Goal: Information Seeking & Learning: Learn about a topic

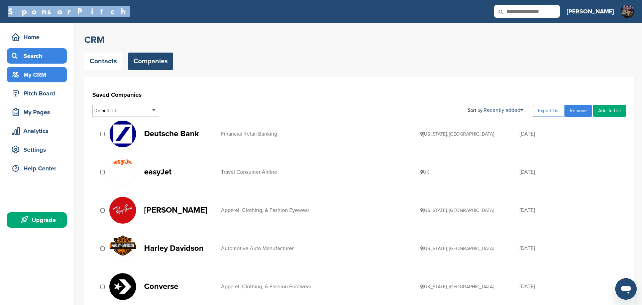
click at [31, 58] on div "Search" at bounding box center [38, 56] width 57 height 12
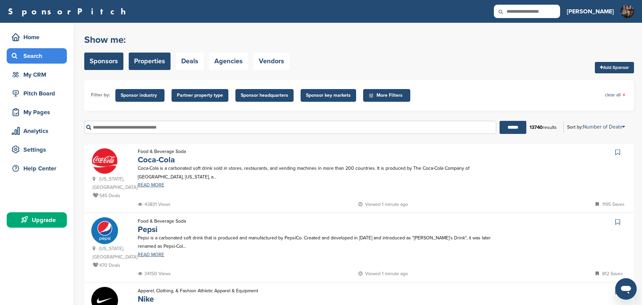
click at [156, 62] on link "Properties" at bounding box center [150, 60] width 42 height 17
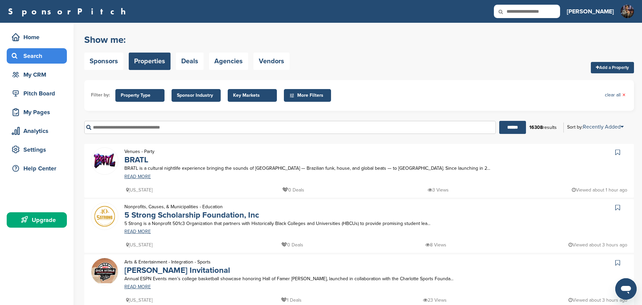
click at [266, 94] on span "Key Markets" at bounding box center [252, 95] width 38 height 7
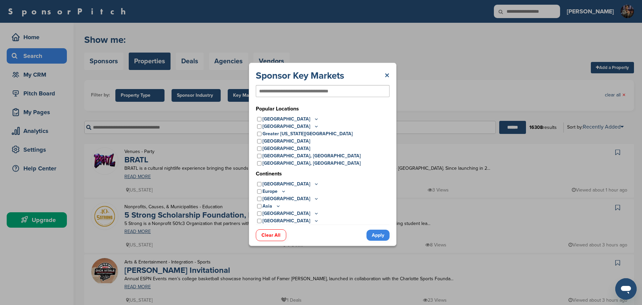
click at [386, 74] on link "×" at bounding box center [386, 76] width 5 height 12
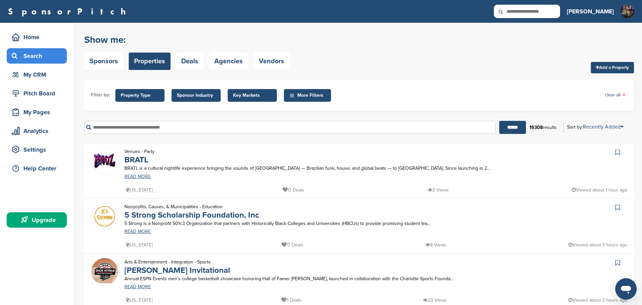
click at [207, 92] on span "Sponsor Industry" at bounding box center [196, 95] width 38 height 7
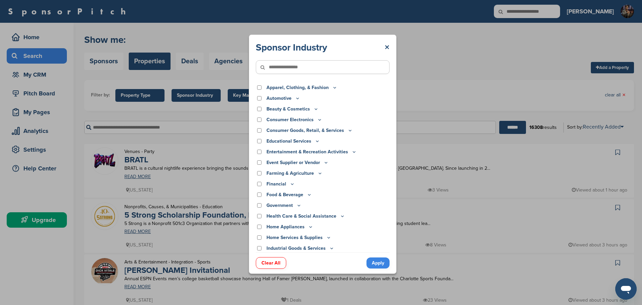
click at [353, 151] on icon at bounding box center [353, 152] width 5 height 6
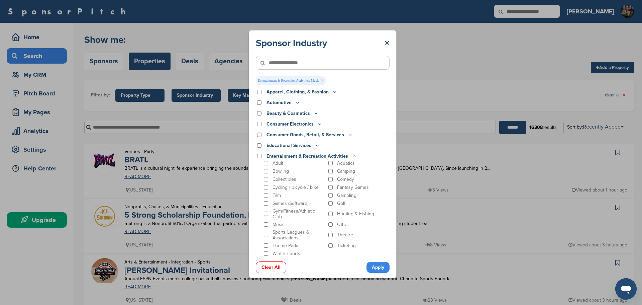
click at [375, 268] on link "Apply" at bounding box center [377, 266] width 23 height 11
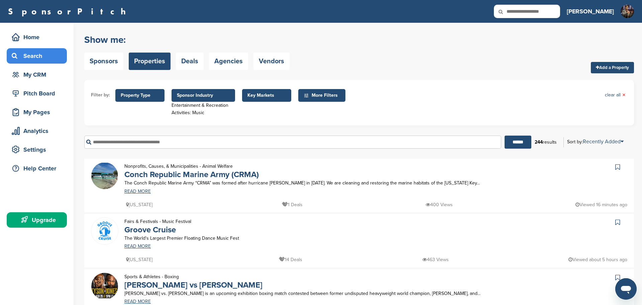
click at [134, 97] on span "Property Type" at bounding box center [140, 95] width 38 height 7
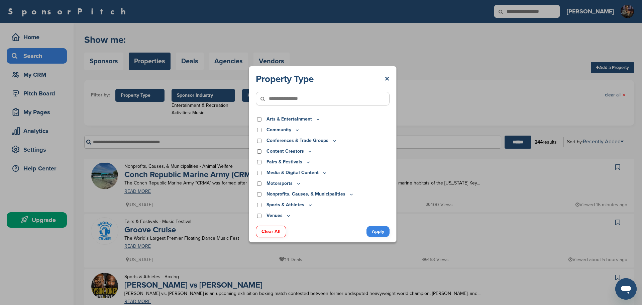
click at [286, 216] on icon at bounding box center [288, 216] width 5 height 6
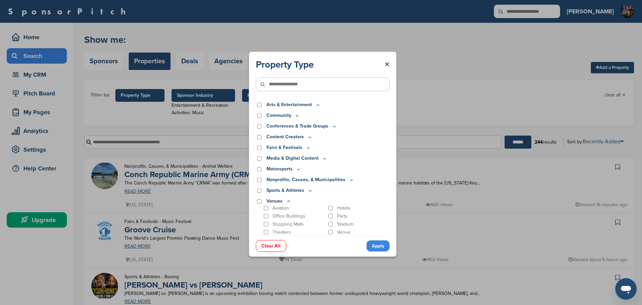
click at [288, 200] on icon at bounding box center [288, 200] width 2 height 1
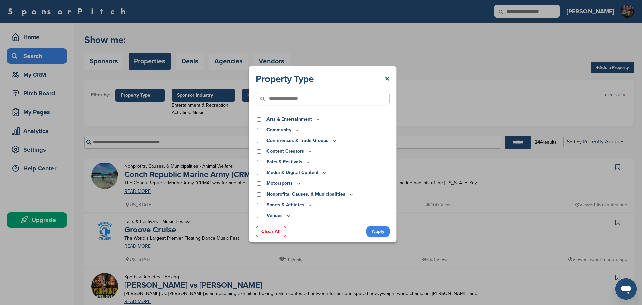
click at [323, 171] on icon at bounding box center [324, 173] width 5 height 6
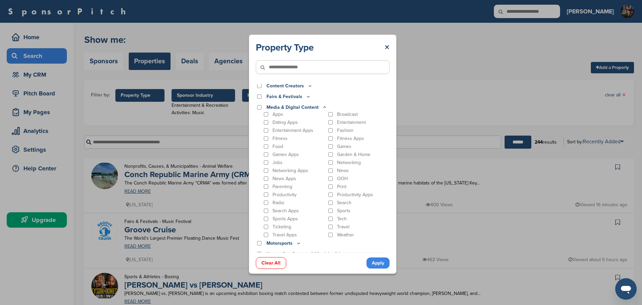
scroll to position [34, 0]
click at [324, 107] on icon at bounding box center [325, 106] width 2 height 1
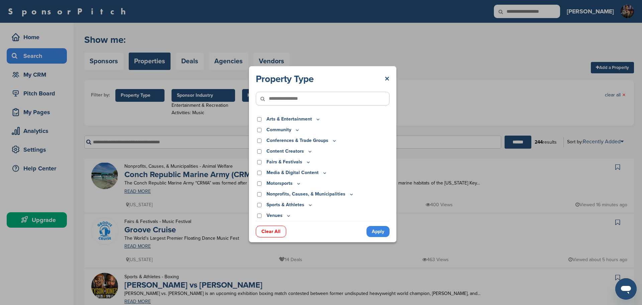
scroll to position [0, 0]
click at [306, 163] on icon at bounding box center [308, 162] width 5 height 6
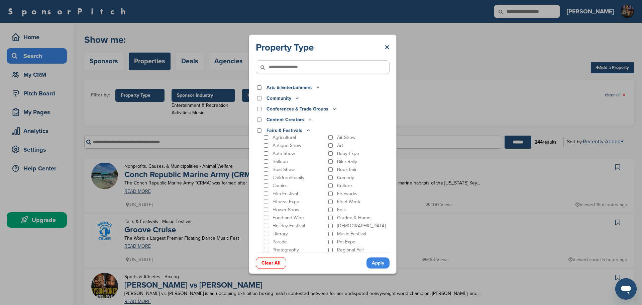
click at [306, 131] on icon at bounding box center [308, 130] width 5 height 6
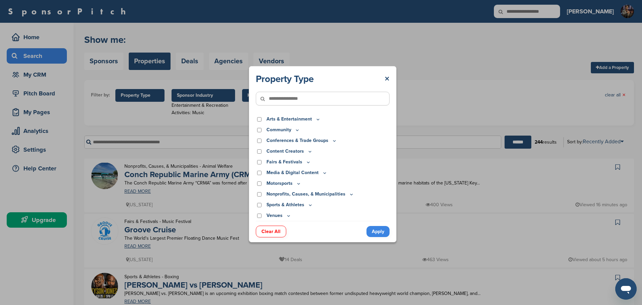
click at [309, 151] on icon at bounding box center [310, 151] width 2 height 1
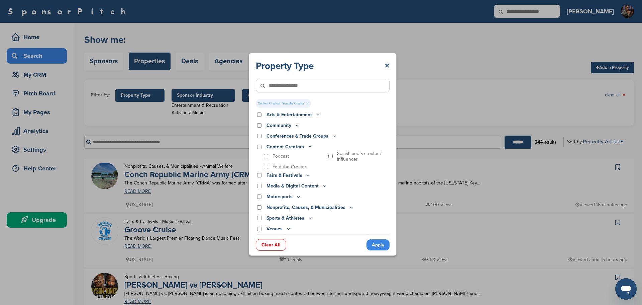
click at [374, 242] on link "Apply" at bounding box center [377, 244] width 23 height 11
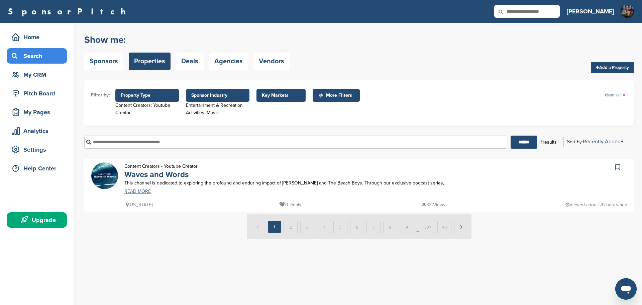
click at [139, 193] on link "READ MORE" at bounding box center [308, 191] width 369 height 5
click at [39, 219] on div "Upgrade" at bounding box center [38, 220] width 57 height 12
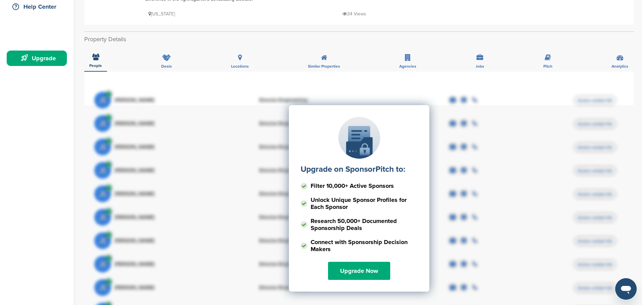
scroll to position [194, 0]
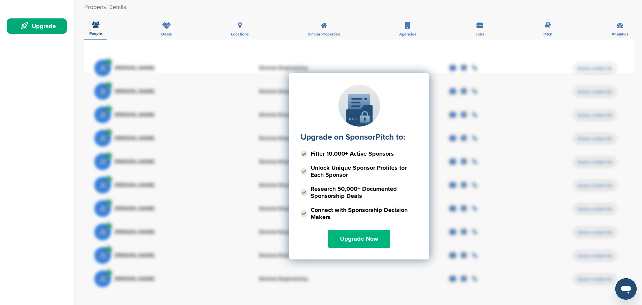
click at [350, 236] on link "Upgrade Now" at bounding box center [359, 238] width 62 height 18
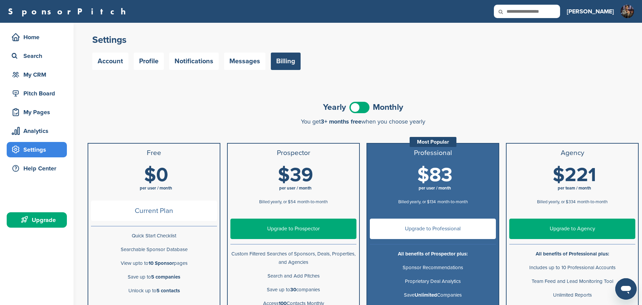
click at [365, 107] on span at bounding box center [359, 107] width 20 height 11
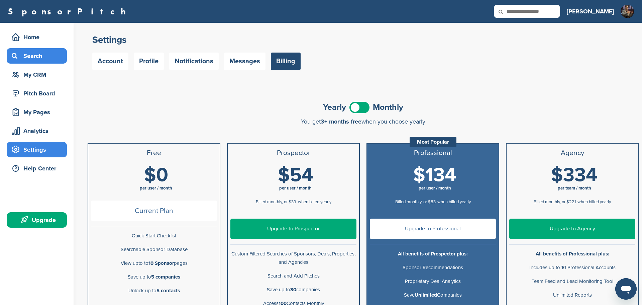
click at [36, 57] on div "Search" at bounding box center [38, 56] width 57 height 12
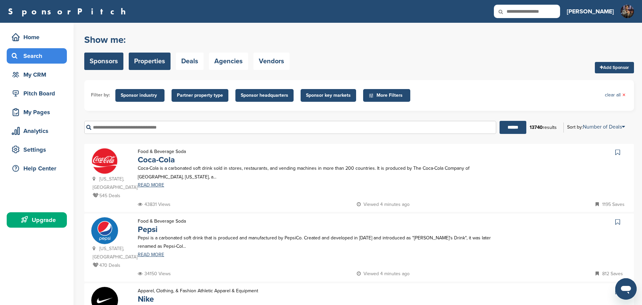
click at [157, 66] on link "Properties" at bounding box center [150, 60] width 42 height 17
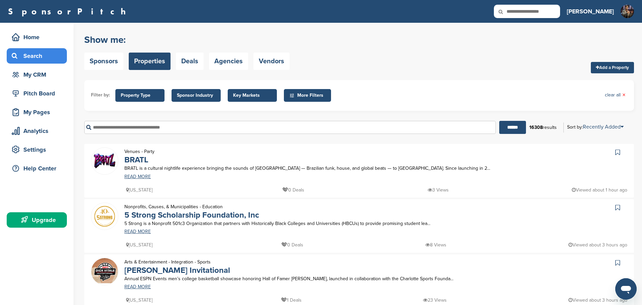
click at [155, 99] on span "Property Type" at bounding box center [139, 95] width 49 height 13
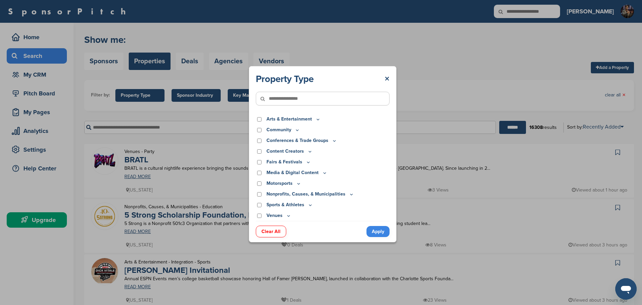
click at [317, 119] on icon at bounding box center [318, 119] width 2 height 1
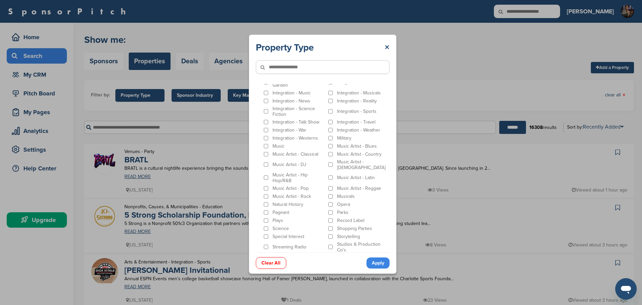
scroll to position [141, 0]
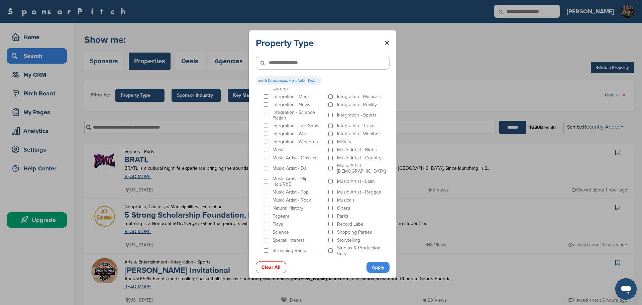
click at [379, 269] on link "Apply" at bounding box center [377, 266] width 23 height 11
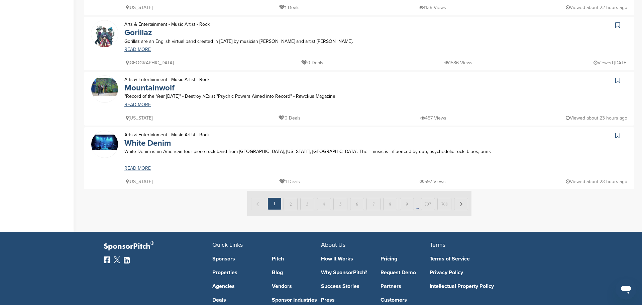
scroll to position [546, 0]
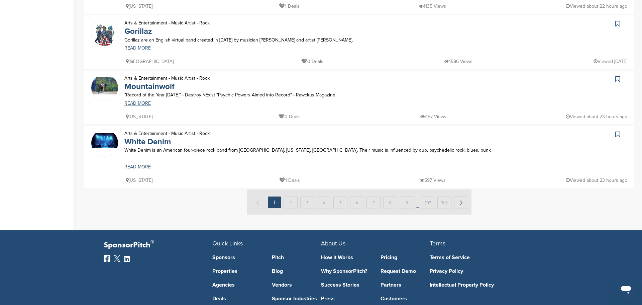
click at [462, 189] on img at bounding box center [359, 201] width 224 height 25
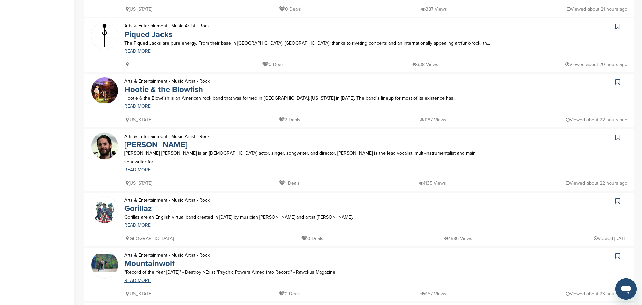
scroll to position [368, 0]
click at [136, 168] on link "READ MORE" at bounding box center [308, 170] width 369 height 5
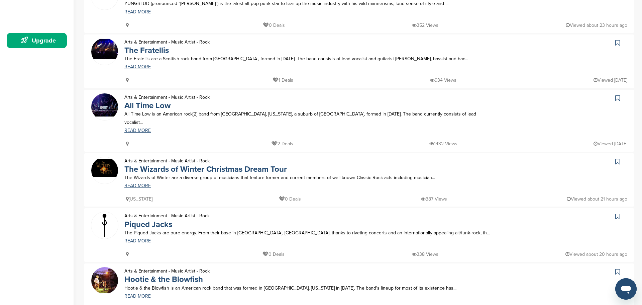
scroll to position [148, 0]
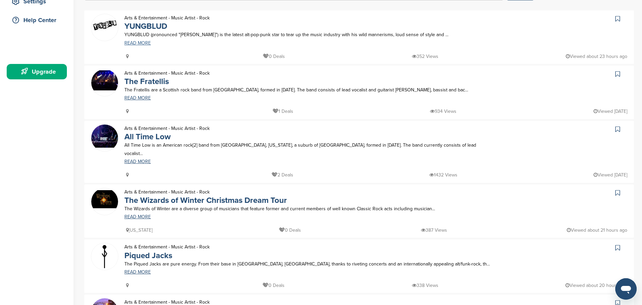
click at [137, 41] on link "READ MORE" at bounding box center [308, 43] width 369 height 5
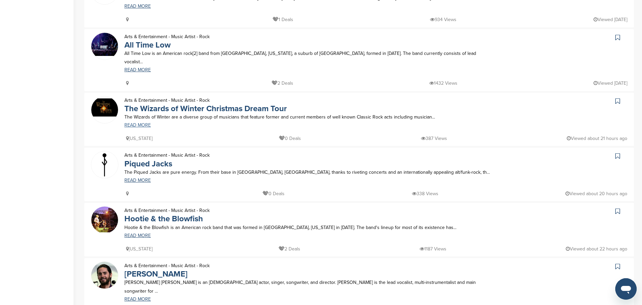
scroll to position [241, 0]
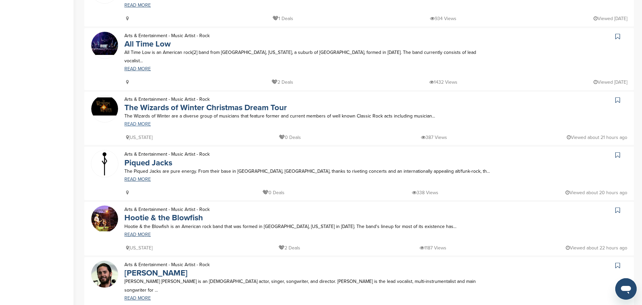
click at [140, 122] on link "READ MORE" at bounding box center [308, 124] width 369 height 5
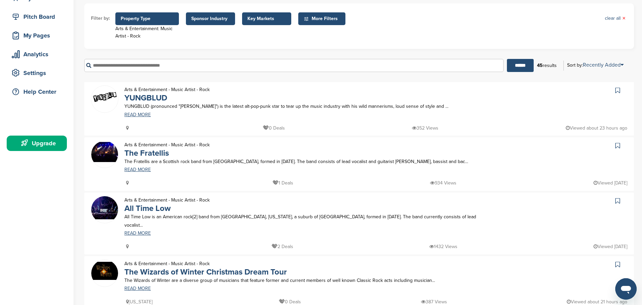
scroll to position [78, 0]
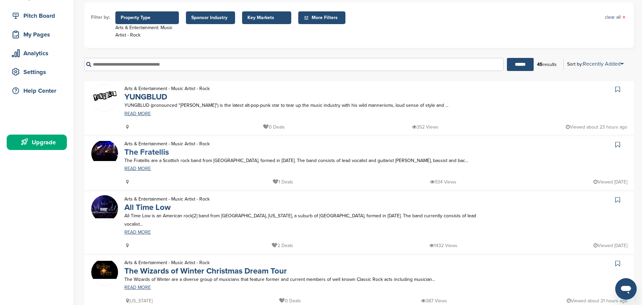
click at [151, 154] on link "The Fratellis" at bounding box center [146, 152] width 44 height 10
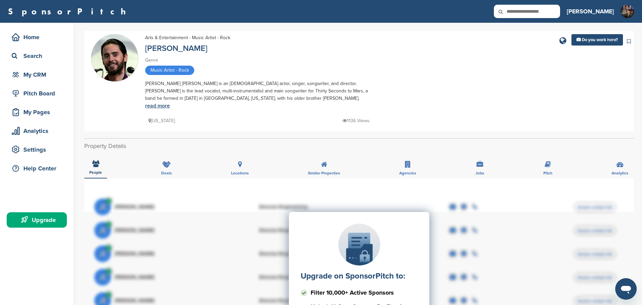
click at [151, 104] on link "read more" at bounding box center [157, 105] width 25 height 7
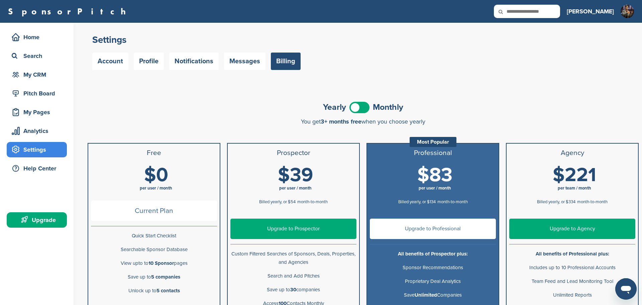
click at [364, 109] on span at bounding box center [359, 107] width 20 height 11
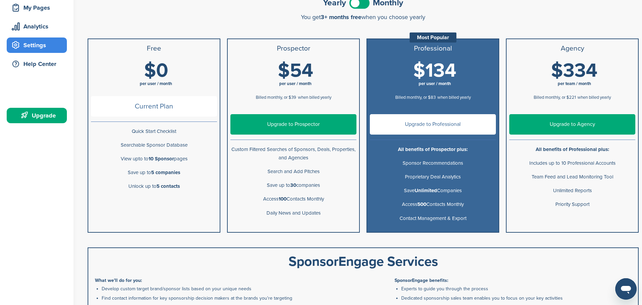
scroll to position [107, 0]
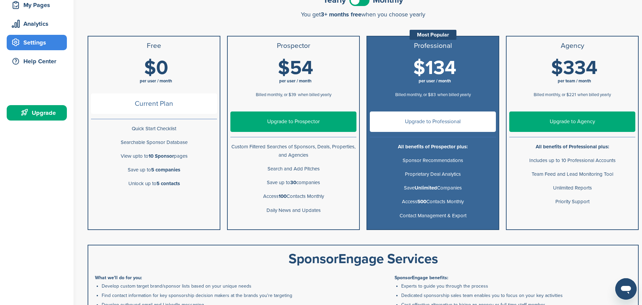
drag, startPoint x: 232, startPoint y: 148, endPoint x: 327, endPoint y: 211, distance: 114.0
click at [327, 211] on ul "Prospector $39 per user / month Billed yearly, or $54 month-to-month $54 per us…" at bounding box center [293, 133] width 133 height 194
click at [258, 95] on span "Billed monthly, or $39" at bounding box center [276, 94] width 40 height 5
drag, startPoint x: 255, startPoint y: 96, endPoint x: 332, endPoint y: 98, distance: 77.2
click at [332, 98] on div "Billed monthly, or $39 when billed yearly" at bounding box center [293, 94] width 126 height 12
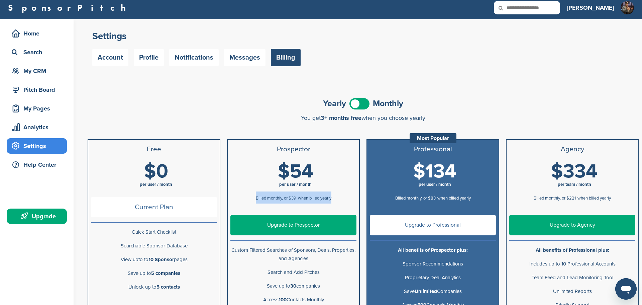
scroll to position [0, 0]
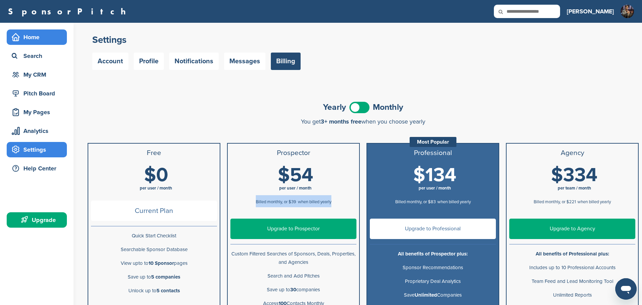
click at [35, 37] on div "Home" at bounding box center [38, 37] width 57 height 12
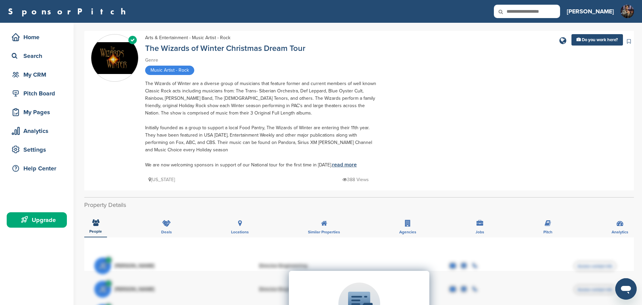
click at [337, 163] on link "read more" at bounding box center [344, 164] width 25 height 7
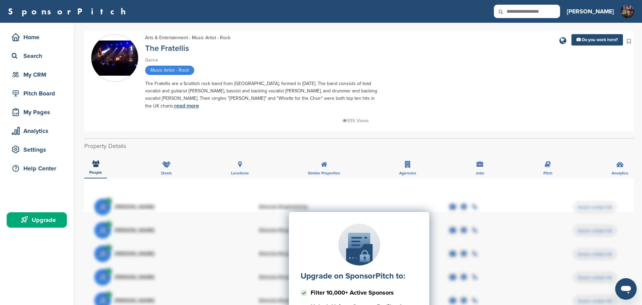
click at [199, 102] on link "read more" at bounding box center [186, 105] width 25 height 7
click at [164, 161] on icon at bounding box center [166, 164] width 9 height 7
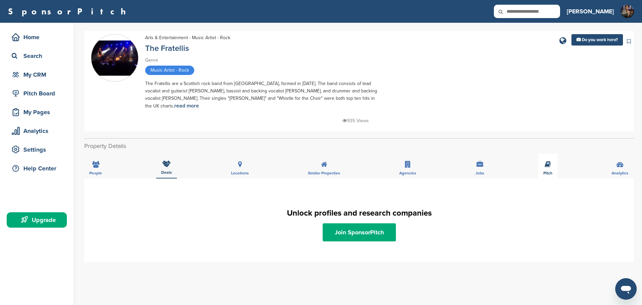
click at [549, 161] on div "Pitch" at bounding box center [547, 165] width 19 height 25
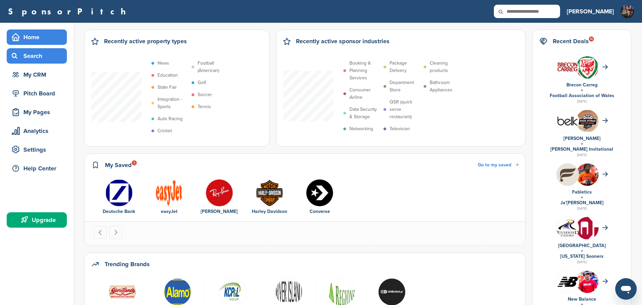
click at [38, 60] on div "Search" at bounding box center [38, 56] width 57 height 12
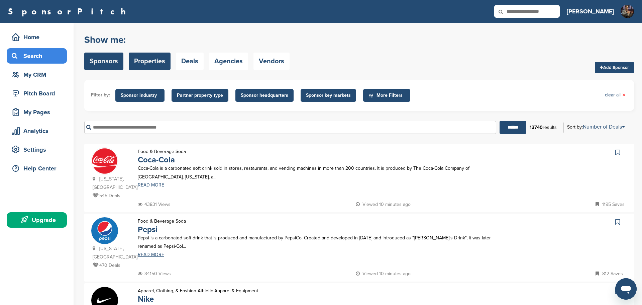
click at [146, 58] on link "Properties" at bounding box center [150, 60] width 42 height 17
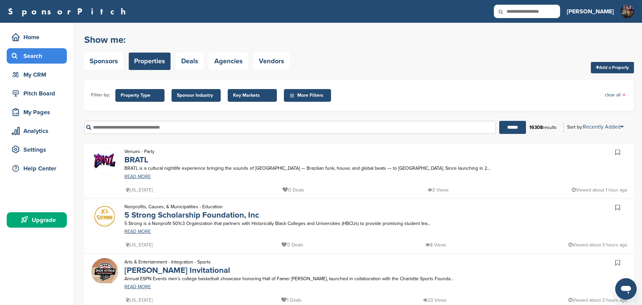
click at [152, 97] on span "Property Type" at bounding box center [140, 95] width 38 height 7
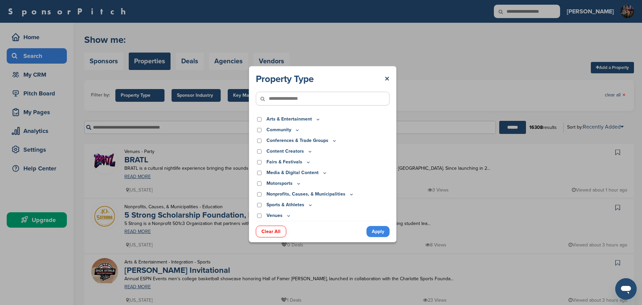
click at [317, 118] on icon at bounding box center [317, 119] width 5 height 6
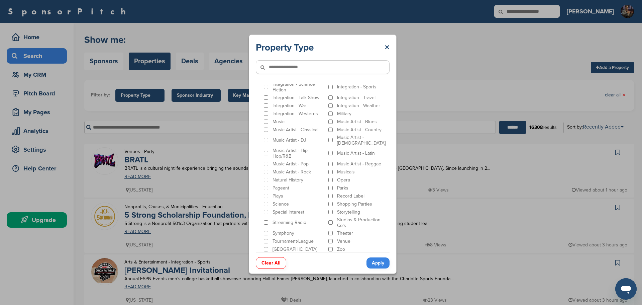
scroll to position [165, 0]
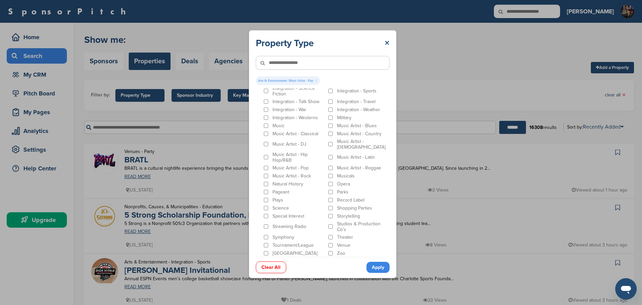
click at [376, 266] on link "Apply" at bounding box center [377, 266] width 23 height 11
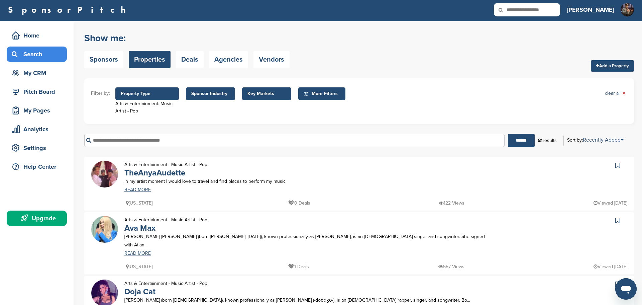
scroll to position [0, 0]
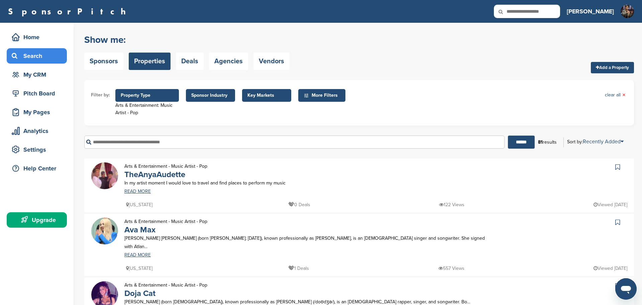
click at [160, 97] on span "Property Type" at bounding box center [147, 95] width 53 height 7
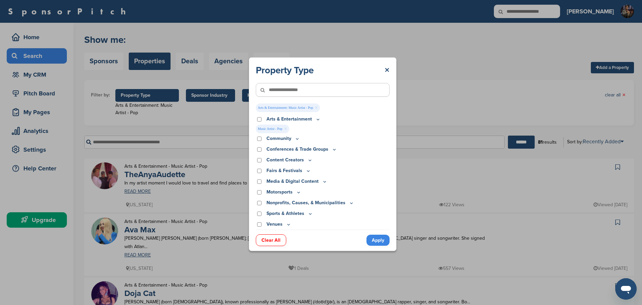
click at [317, 120] on icon at bounding box center [318, 119] width 2 height 1
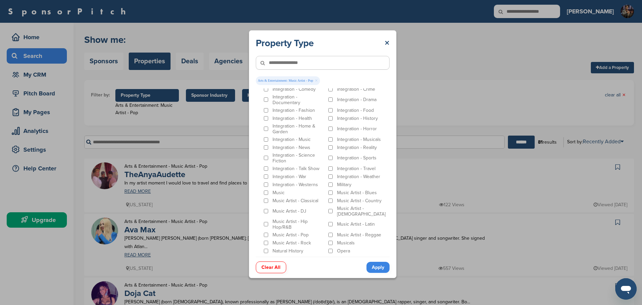
scroll to position [98, 0]
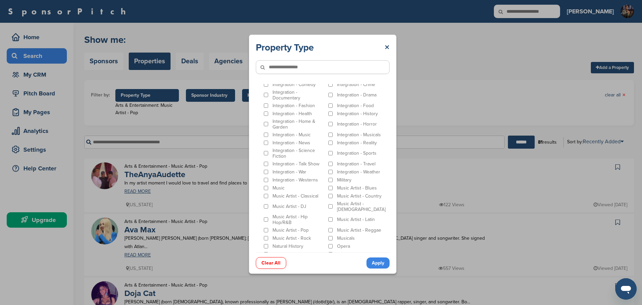
drag, startPoint x: 375, startPoint y: 259, endPoint x: 353, endPoint y: 232, distance: 35.4
click at [375, 259] on link "Apply" at bounding box center [377, 262] width 23 height 11
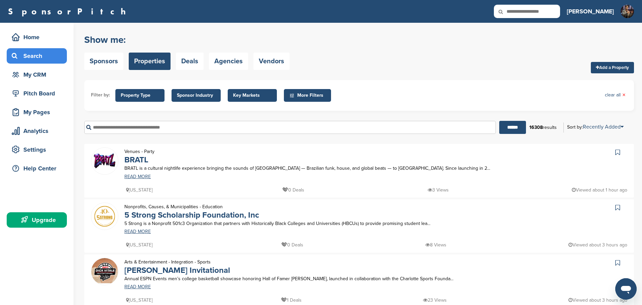
click at [155, 98] on span "Property Type" at bounding box center [140, 95] width 38 height 7
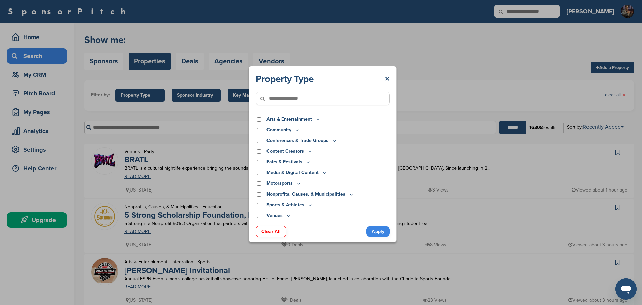
click at [290, 216] on icon at bounding box center [288, 216] width 5 height 6
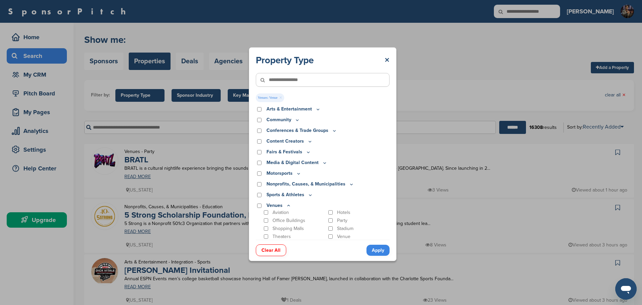
click at [375, 250] on link "Apply" at bounding box center [377, 249] width 23 height 11
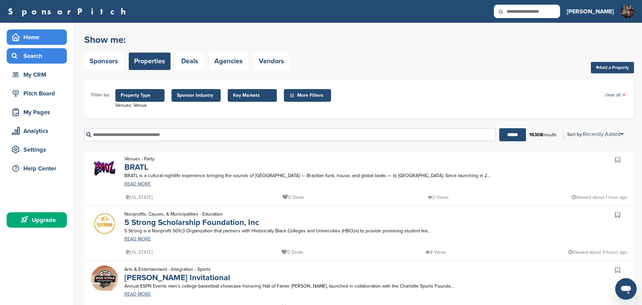
click at [32, 33] on div "Home" at bounding box center [38, 37] width 57 height 12
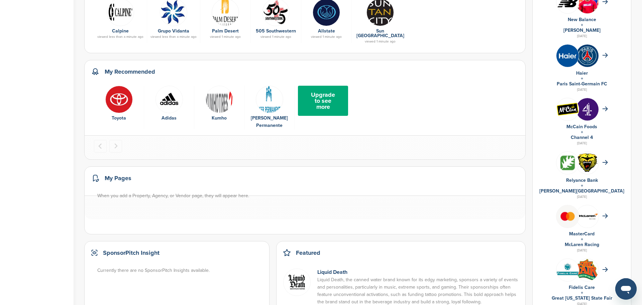
scroll to position [323, 0]
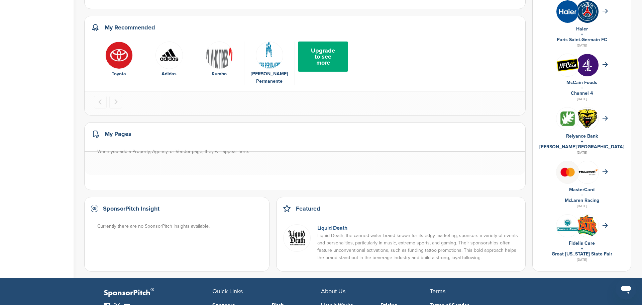
click at [339, 225] on link "Liquid Death" at bounding box center [332, 227] width 30 height 7
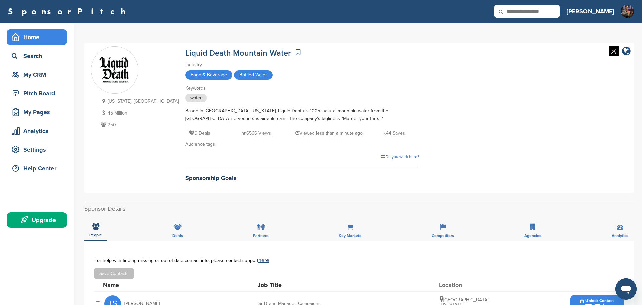
click at [30, 37] on div "Home" at bounding box center [38, 37] width 57 height 12
